Goal: Information Seeking & Learning: Learn about a topic

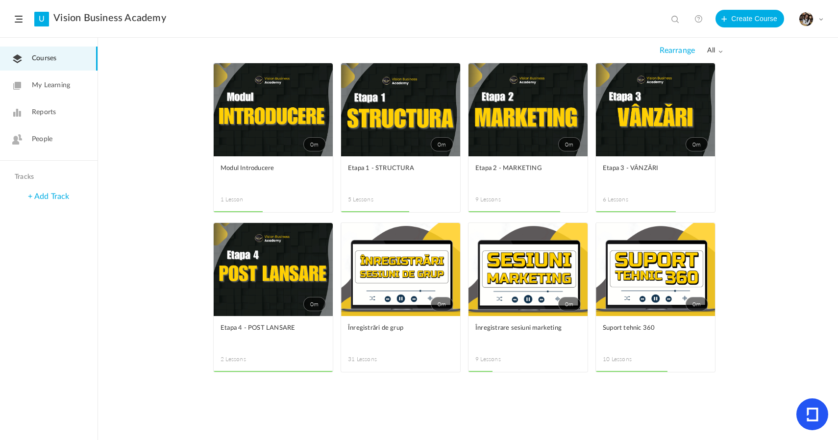
click at [652, 280] on link "0m" at bounding box center [655, 269] width 119 height 93
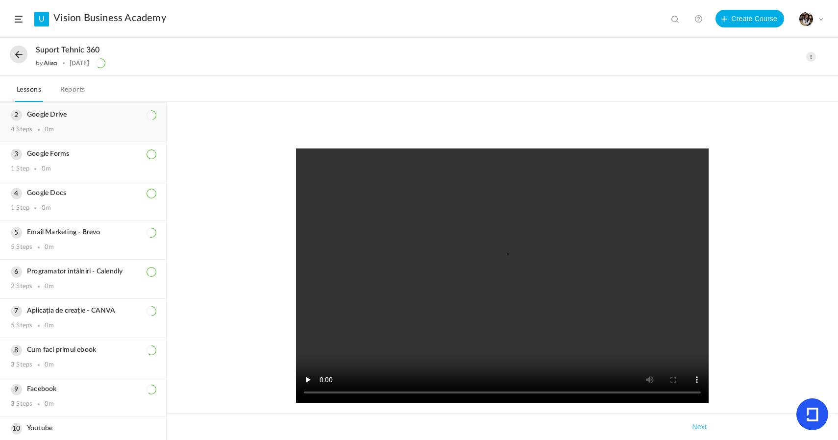
scroll to position [95, 0]
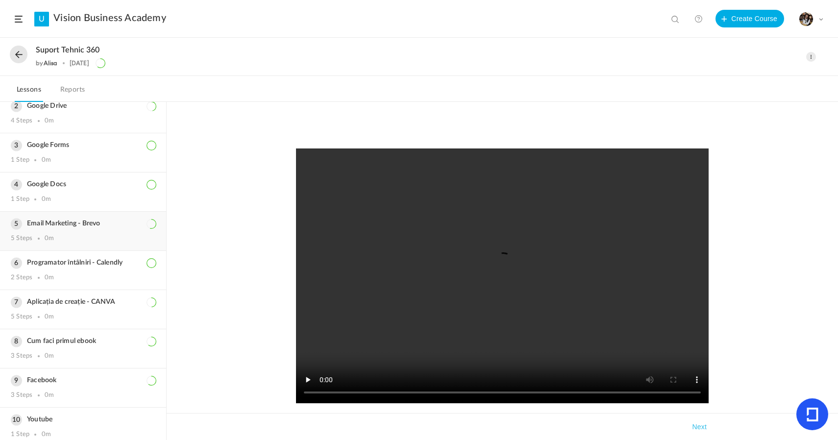
click at [99, 225] on h3 "Email Marketing - Brevo" at bounding box center [83, 224] width 145 height 8
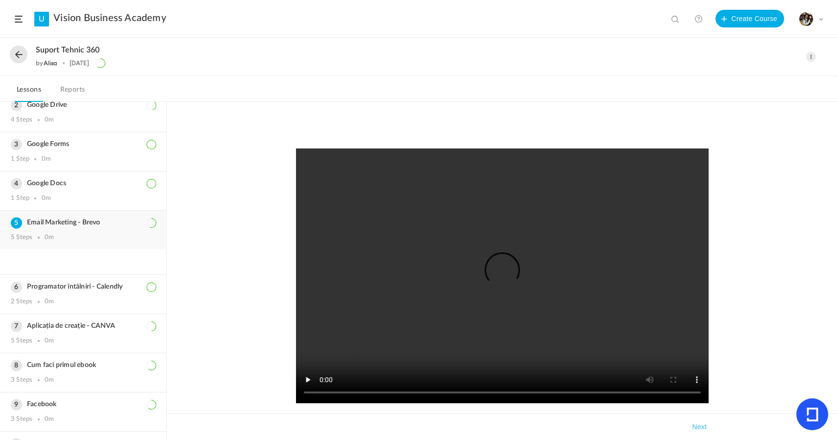
scroll to position [47, 0]
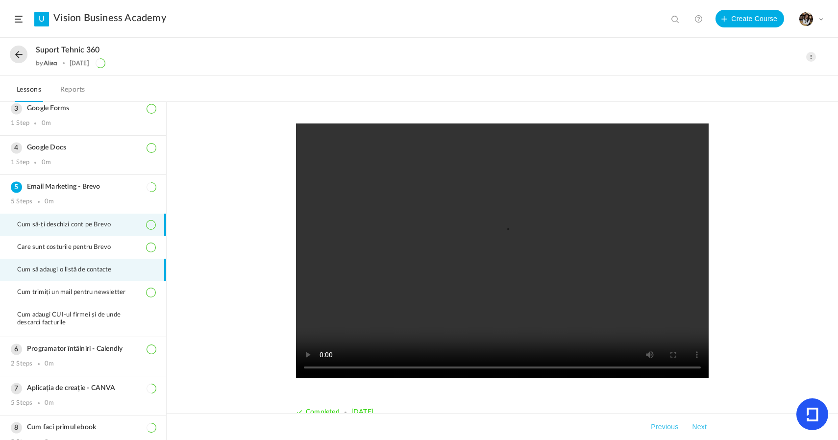
scroll to position [91, 0]
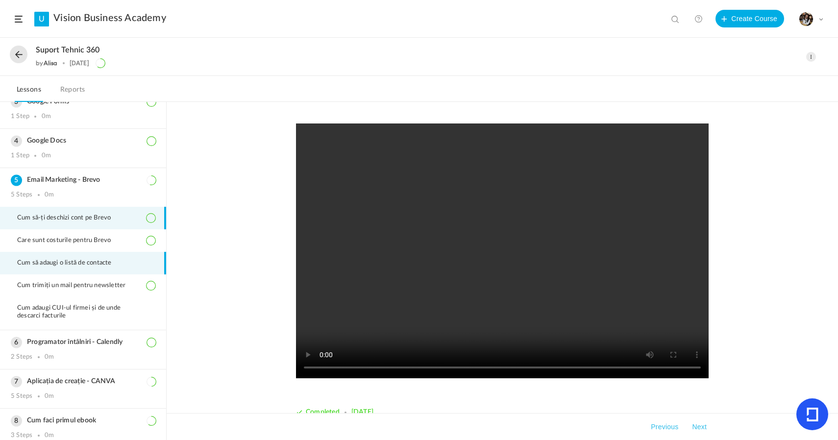
click at [98, 253] on li "Cum să adaugi o listă de contacte" at bounding box center [83, 263] width 166 height 23
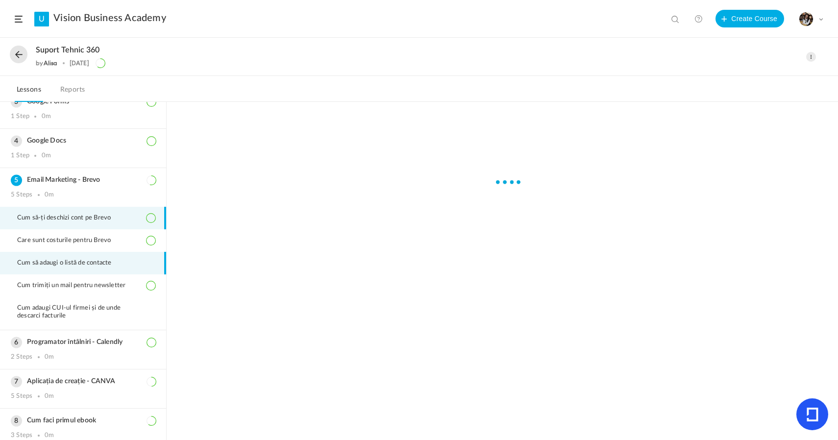
click at [103, 222] on span "Cum să-ți deschizi cont pe Brevo" at bounding box center [70, 218] width 106 height 8
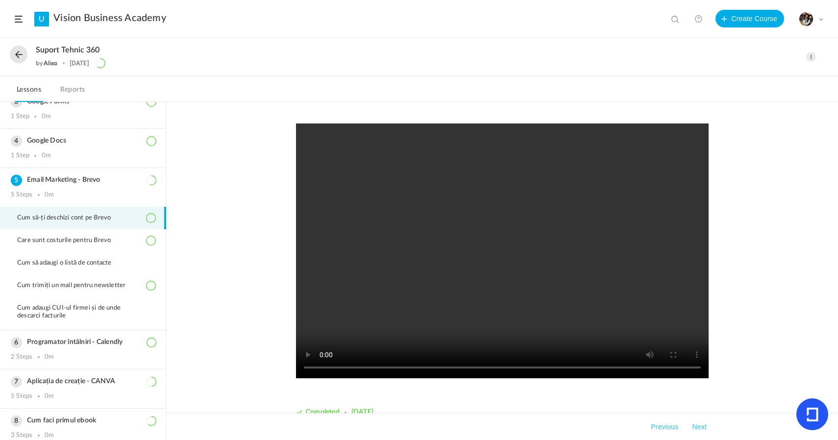
click at [597, 296] on video at bounding box center [502, 251] width 413 height 255
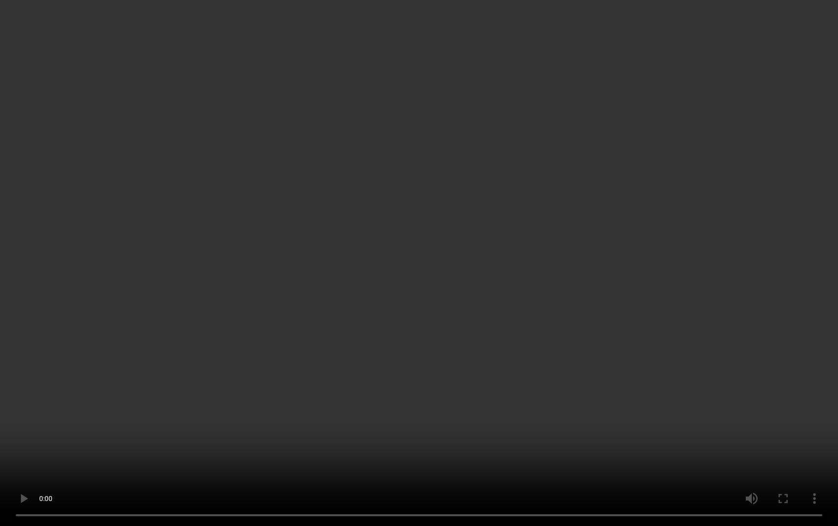
click at [763, 332] on video at bounding box center [419, 263] width 838 height 526
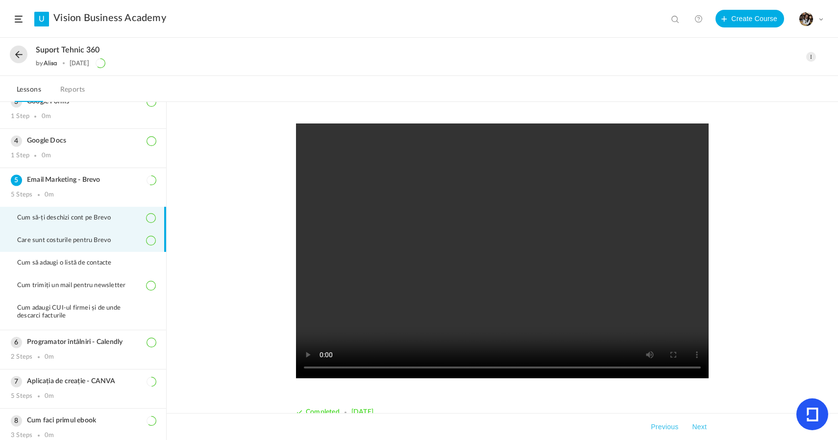
click at [100, 229] on li "Care sunt costurile pentru Brevo" at bounding box center [83, 240] width 166 height 23
click at [460, 230] on video at bounding box center [502, 251] width 413 height 255
click at [399, 228] on video at bounding box center [502, 251] width 413 height 255
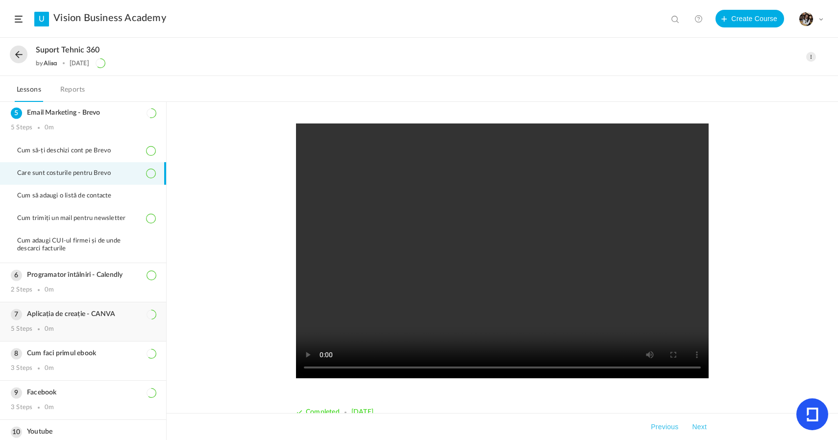
scroll to position [177, 0]
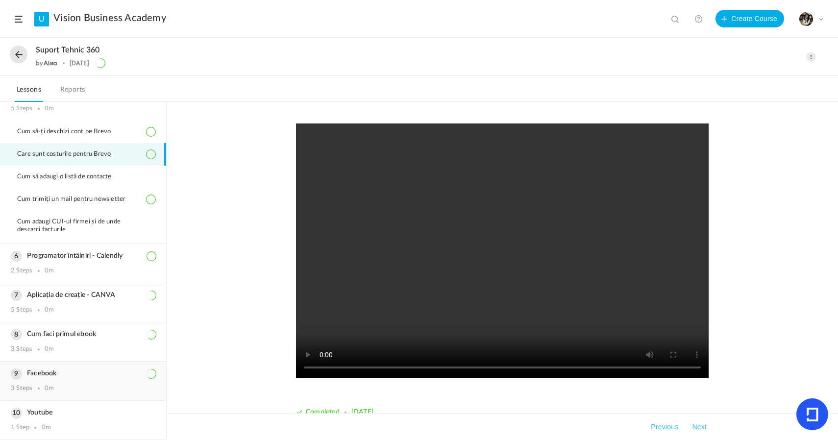
click at [67, 382] on div "Facebook 3 Steps 0m" at bounding box center [83, 381] width 166 height 39
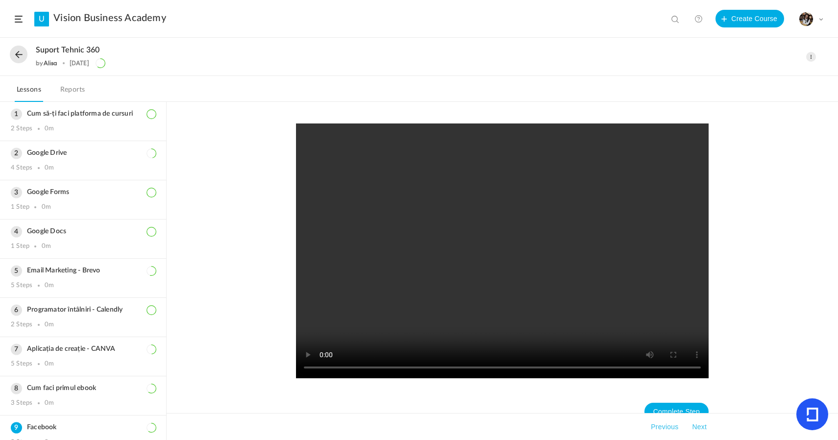
click at [26, 20] on header "U Vision Business Academy View all No results Create Course My Profile Universi…" at bounding box center [419, 19] width 838 height 38
click at [13, 55] on button at bounding box center [19, 55] width 18 height 18
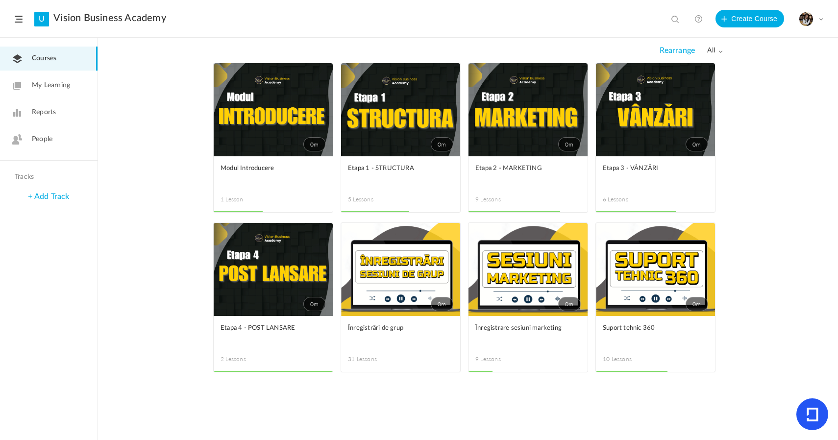
click at [543, 257] on link "0m" at bounding box center [528, 269] width 119 height 93
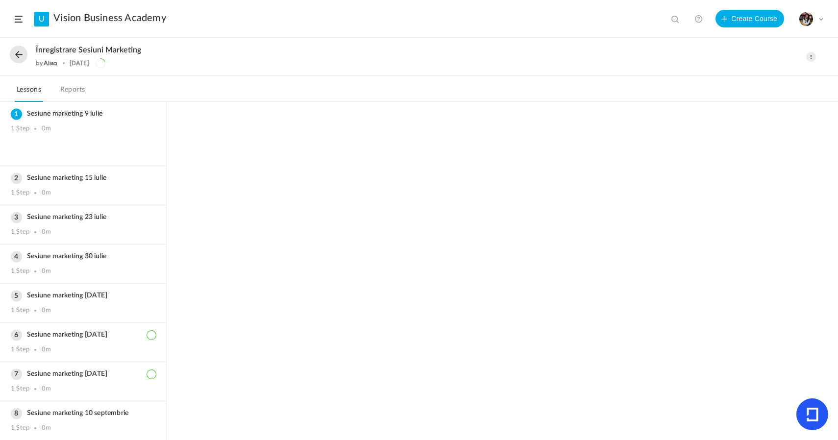
scroll to position [40, 0]
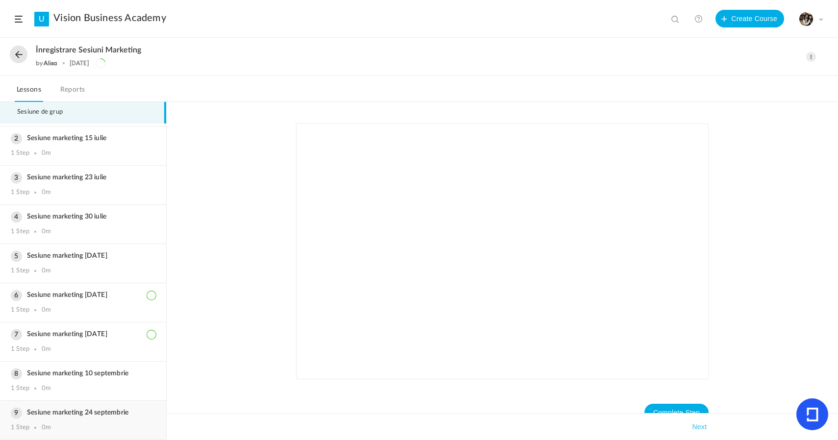
click at [119, 415] on h3 "Sesiune marketing 24 septembrie" at bounding box center [83, 413] width 145 height 8
